Goal: Go to known website: Access a specific website the user already knows

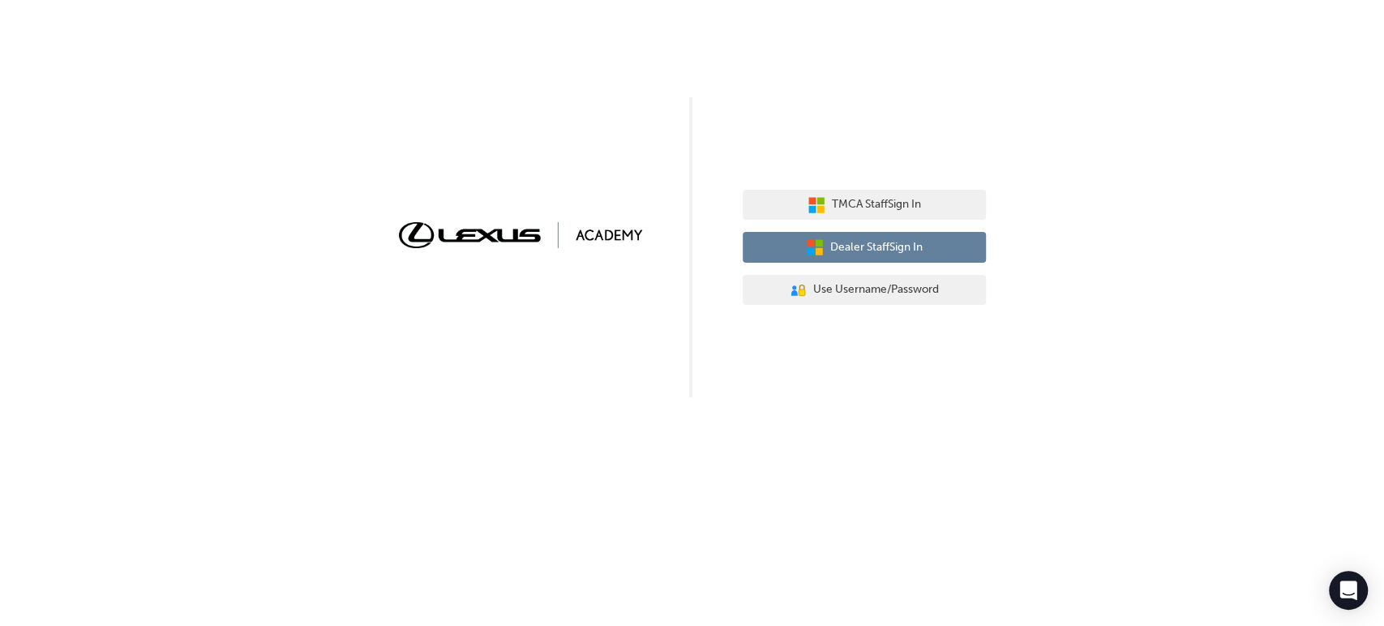
click at [891, 252] on span "Dealer Staff Sign In" at bounding box center [876, 247] width 92 height 19
